Goal: Information Seeking & Learning: Understand process/instructions

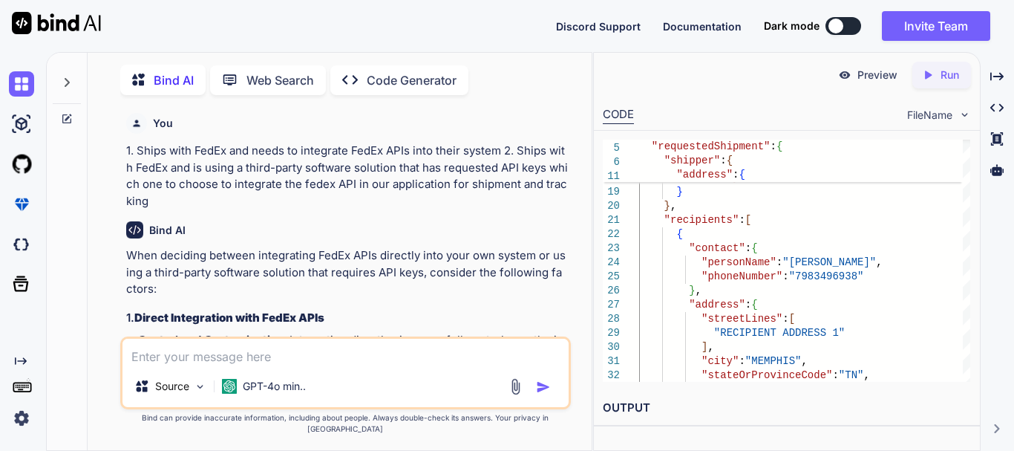
scroll to position [45348, 0]
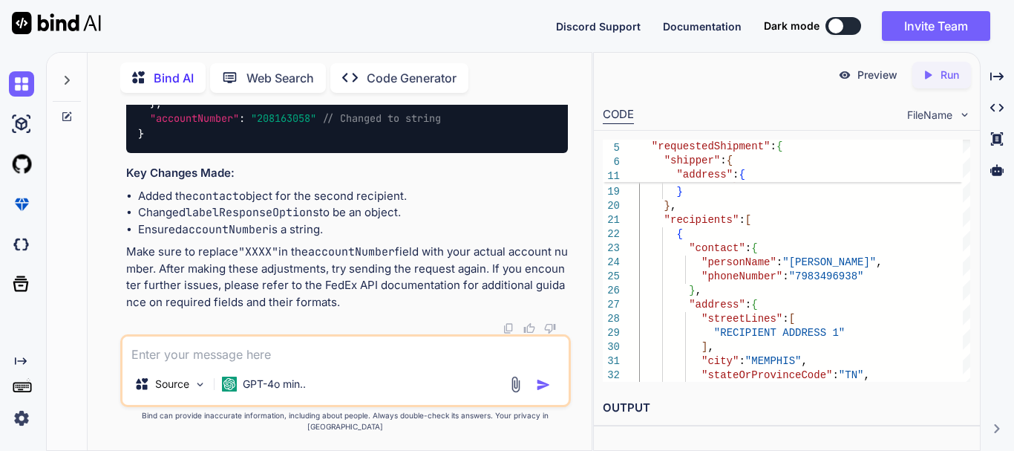
drag, startPoint x: 182, startPoint y: 169, endPoint x: 247, endPoint y: 180, distance: 66.3
